Goal: Use online tool/utility

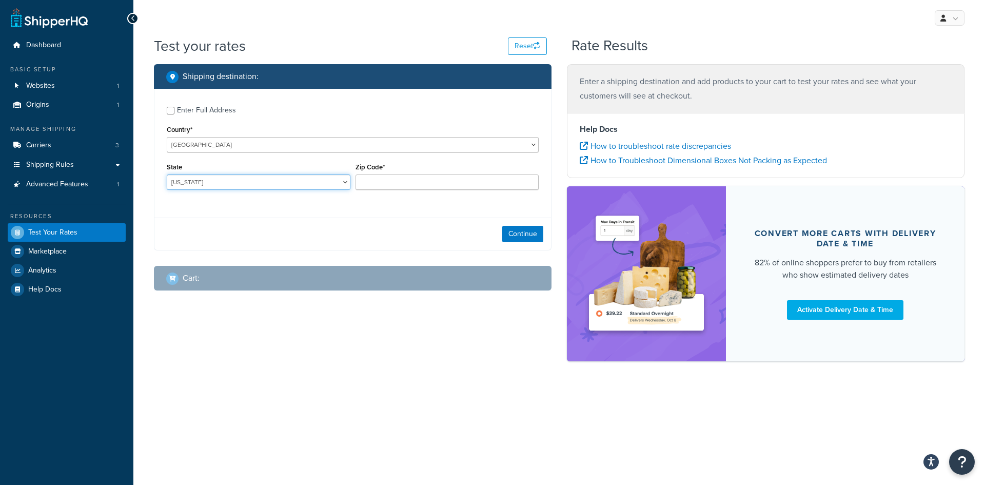
click at [265, 183] on select "[US_STATE] [US_STATE] [US_STATE] [US_STATE] [US_STATE] Armed Forces Americas Ar…" at bounding box center [259, 181] width 184 height 15
select select "WA"
click at [167, 175] on select "[US_STATE] [US_STATE] [US_STATE] [US_STATE] [US_STATE] Armed Forces Americas Ar…" at bounding box center [259, 181] width 184 height 15
click at [493, 185] on input "Zip Code*" at bounding box center [447, 181] width 184 height 15
click at [405, 185] on input "Zip Code*" at bounding box center [447, 181] width 184 height 15
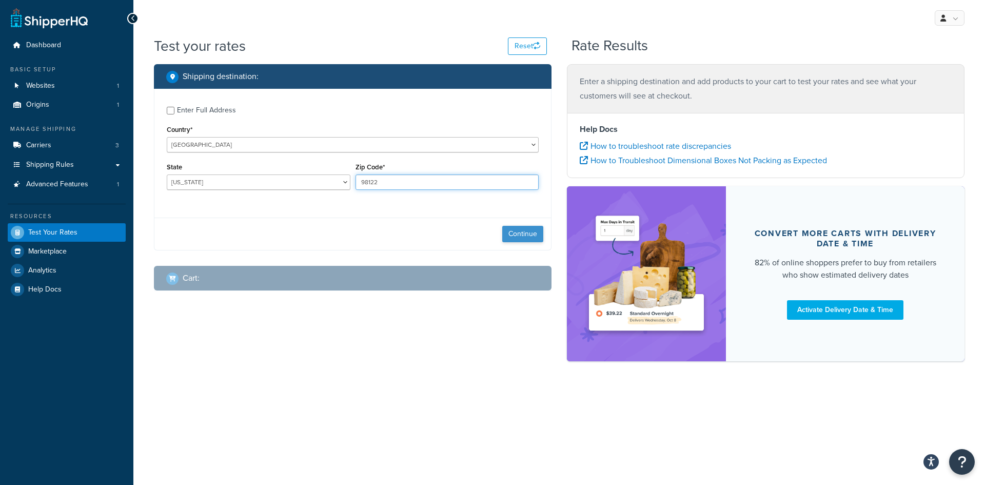
type input "98122"
click at [507, 237] on button "Continue" at bounding box center [522, 234] width 41 height 16
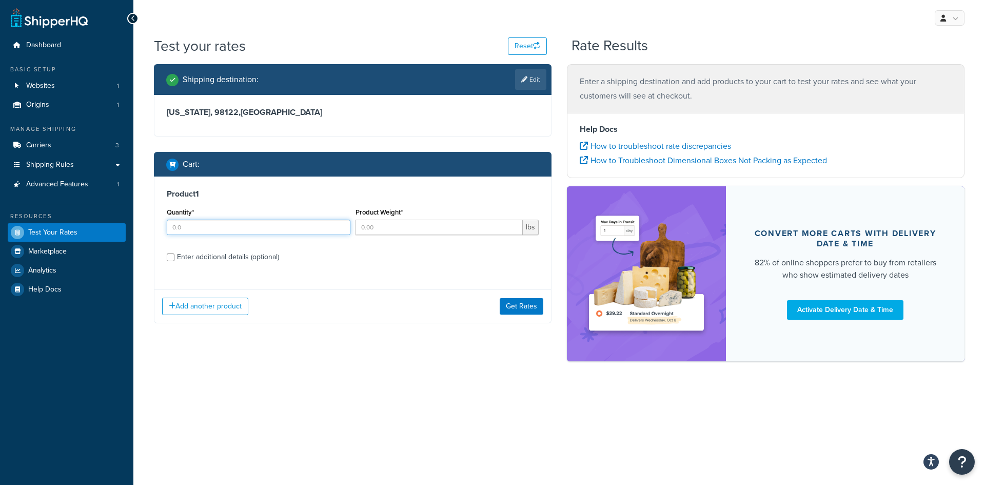
click at [287, 226] on input "Quantity*" at bounding box center [259, 227] width 184 height 15
type input "1"
click at [373, 228] on input "Product Weight*" at bounding box center [439, 227] width 168 height 15
type input "21"
click at [394, 285] on div "Product 1 Quantity* 1 Product Weight* 21 lbs Enter additional details (optional…" at bounding box center [352, 249] width 397 height 147
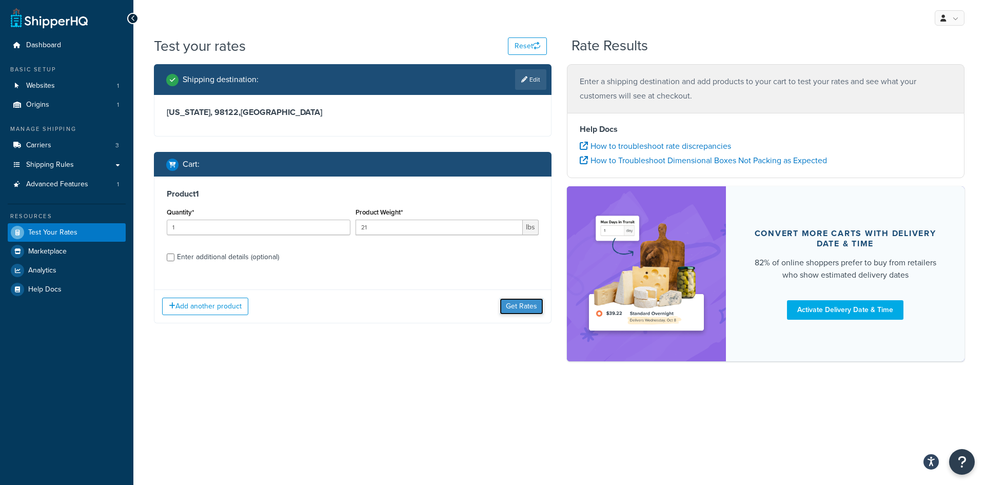
click at [514, 312] on button "Get Rates" at bounding box center [522, 306] width 44 height 16
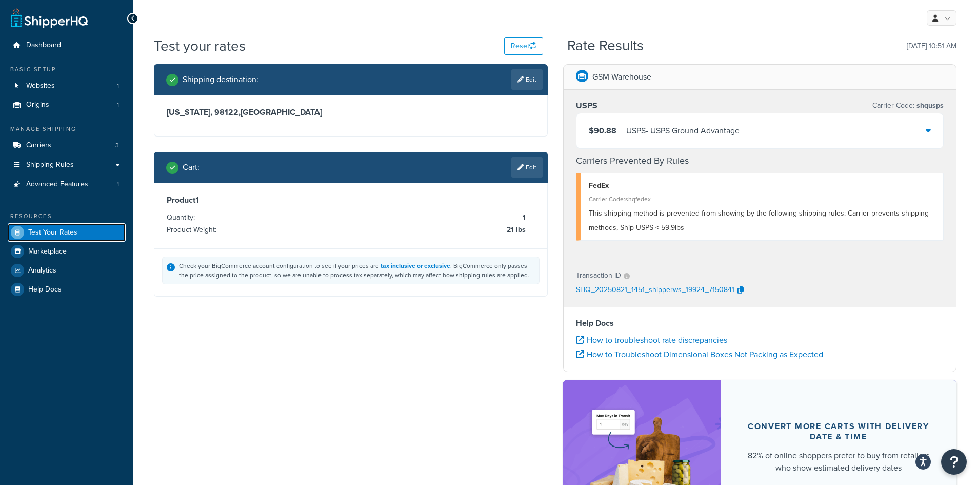
click at [52, 234] on span "Test Your Rates" at bounding box center [52, 232] width 49 height 9
click at [524, 80] on link "Edit" at bounding box center [526, 79] width 31 height 21
select select "WA"
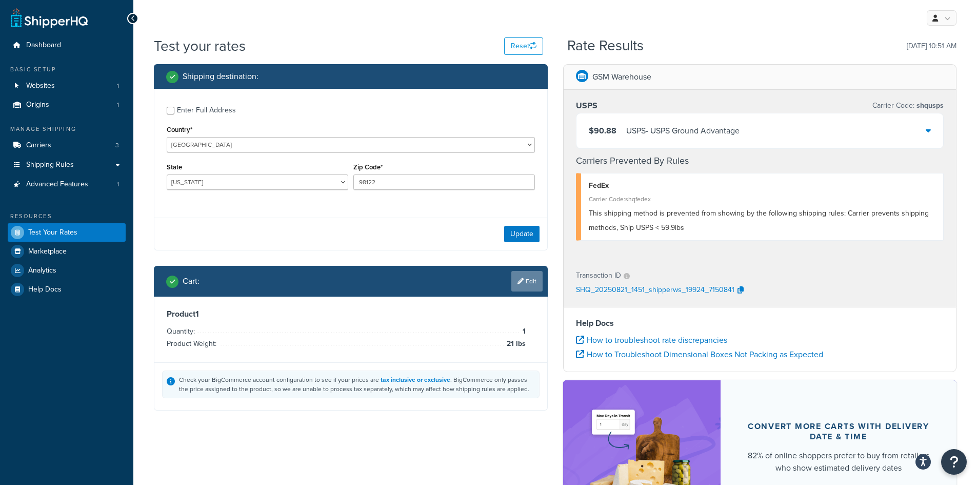
click at [522, 286] on link "Edit" at bounding box center [526, 281] width 31 height 21
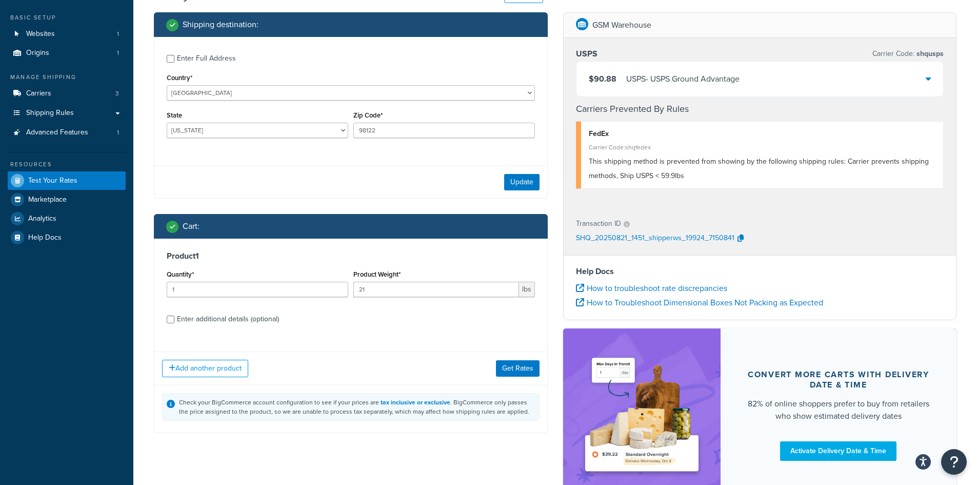
scroll to position [28, 0]
